Goal: Communication & Community: Answer question/provide support

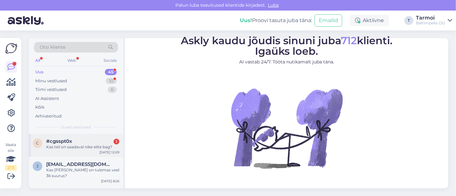
click at [61, 144] on div "Kas teil on saadaval nike elite bag?" at bounding box center [82, 147] width 73 height 6
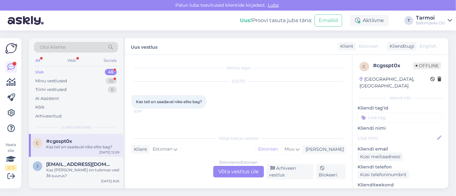
click at [250, 168] on div "Estonian to Estonian Võta vestlus üle" at bounding box center [238, 172] width 51 height 12
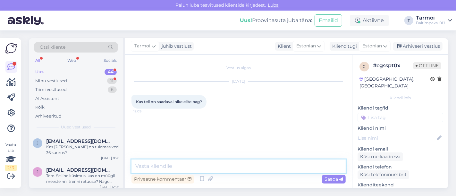
click at [201, 162] on textarea at bounding box center [238, 166] width 214 height 13
paste textarea "[URL][DOMAIN_NAME]"
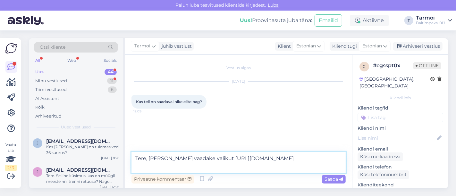
type textarea "Tere, [PERSON_NAME] vaadake valikut [URL][DOMAIN_NAME]"
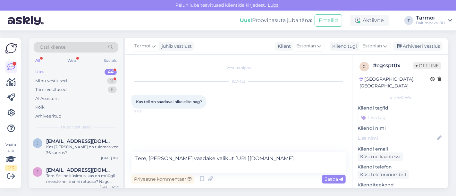
click at [284, 154] on div "Vestlus algas [DATE] Kas teil on saadaval nike elite bag? 12:09 Tere, [PERSON_N…" at bounding box center [238, 122] width 227 height 134
click at [338, 179] on span "Saada" at bounding box center [334, 179] width 19 height 6
